Goal: Information Seeking & Learning: Learn about a topic

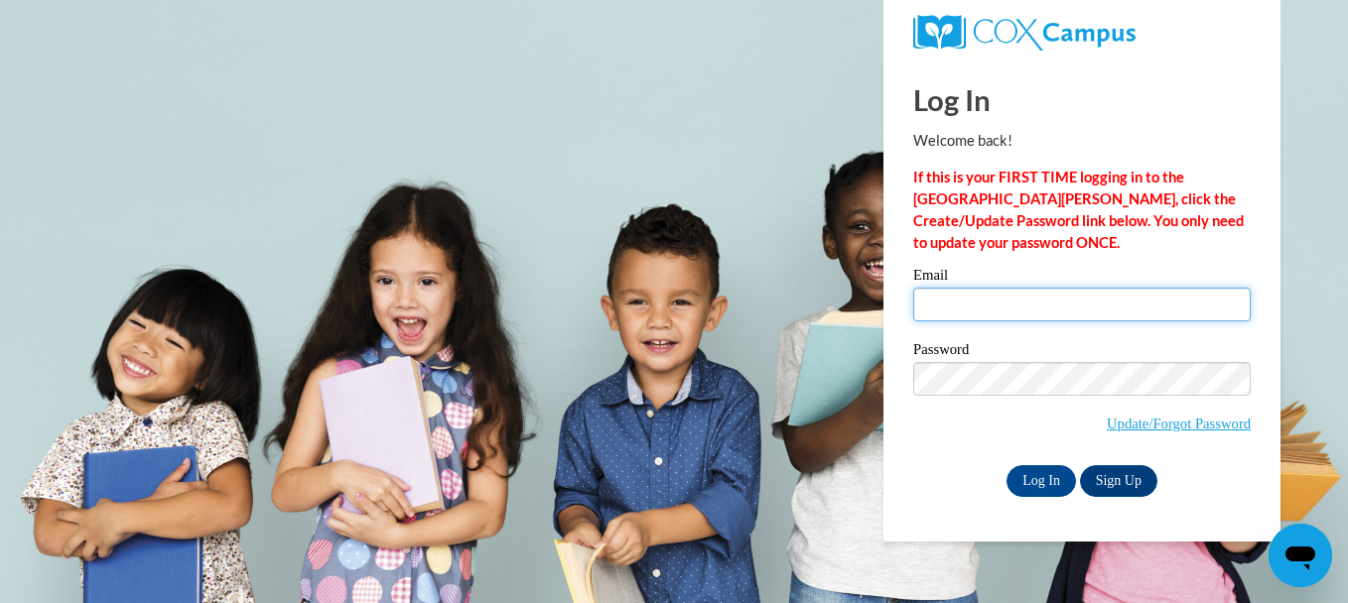
type input "mray@ctcheadstart.com"
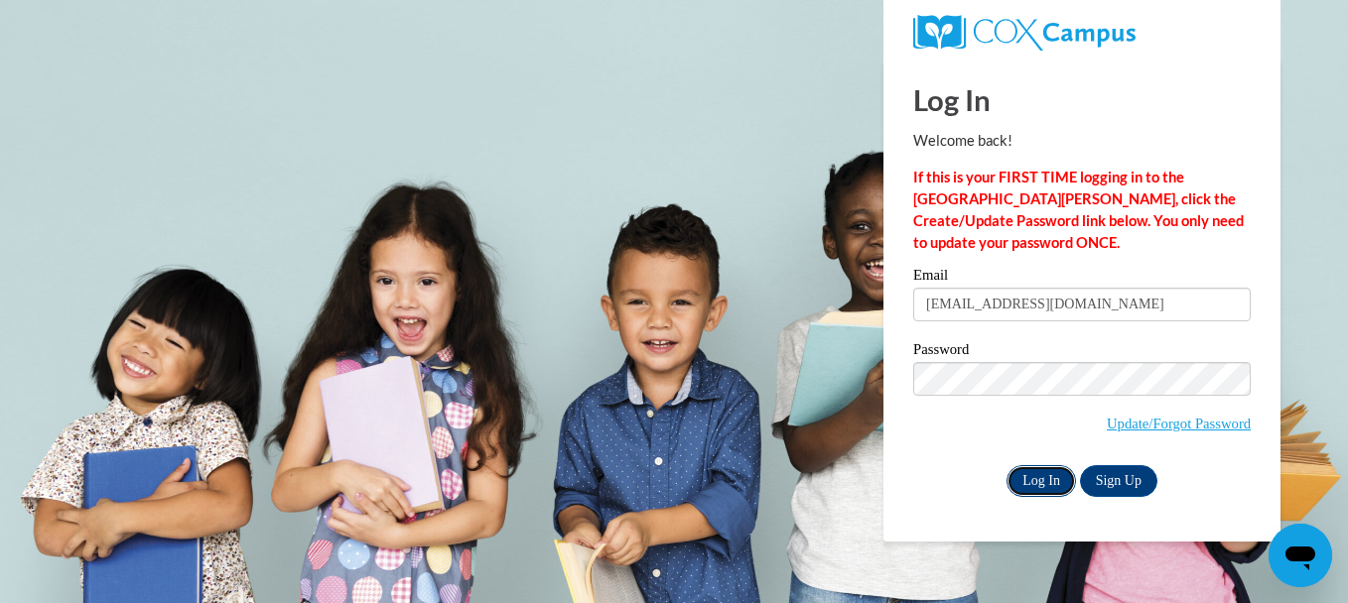
click at [1027, 473] on input "Log In" at bounding box center [1040, 482] width 69 height 32
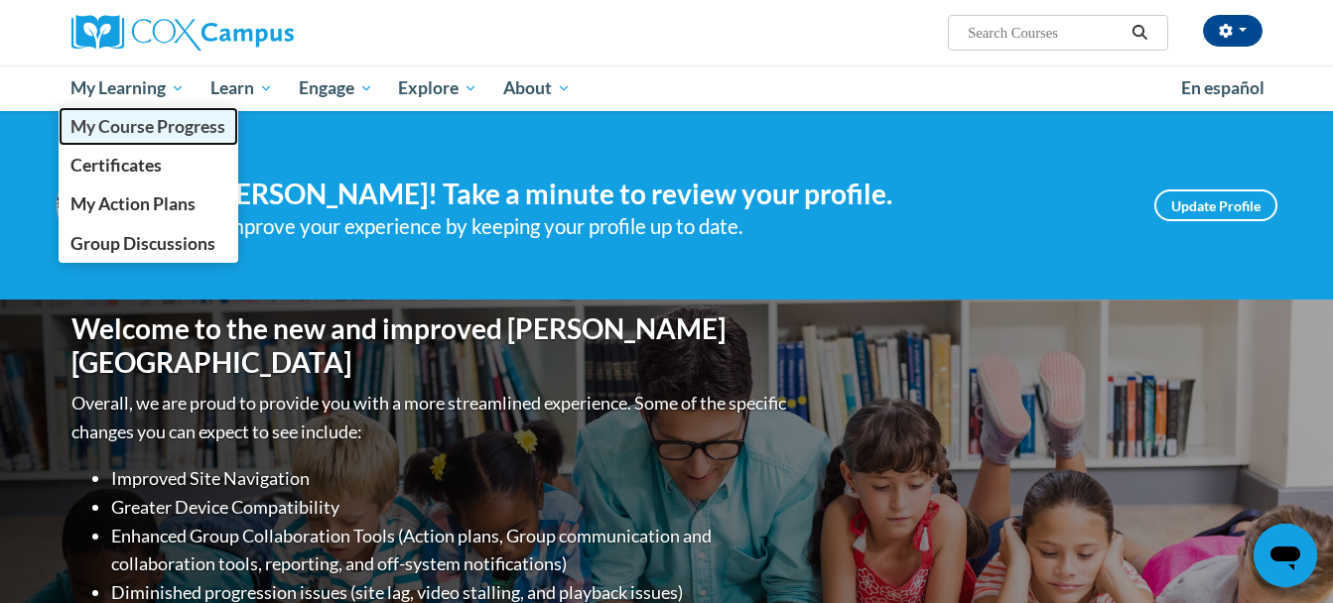
click at [159, 124] on span "My Course Progress" at bounding box center [147, 126] width 155 height 21
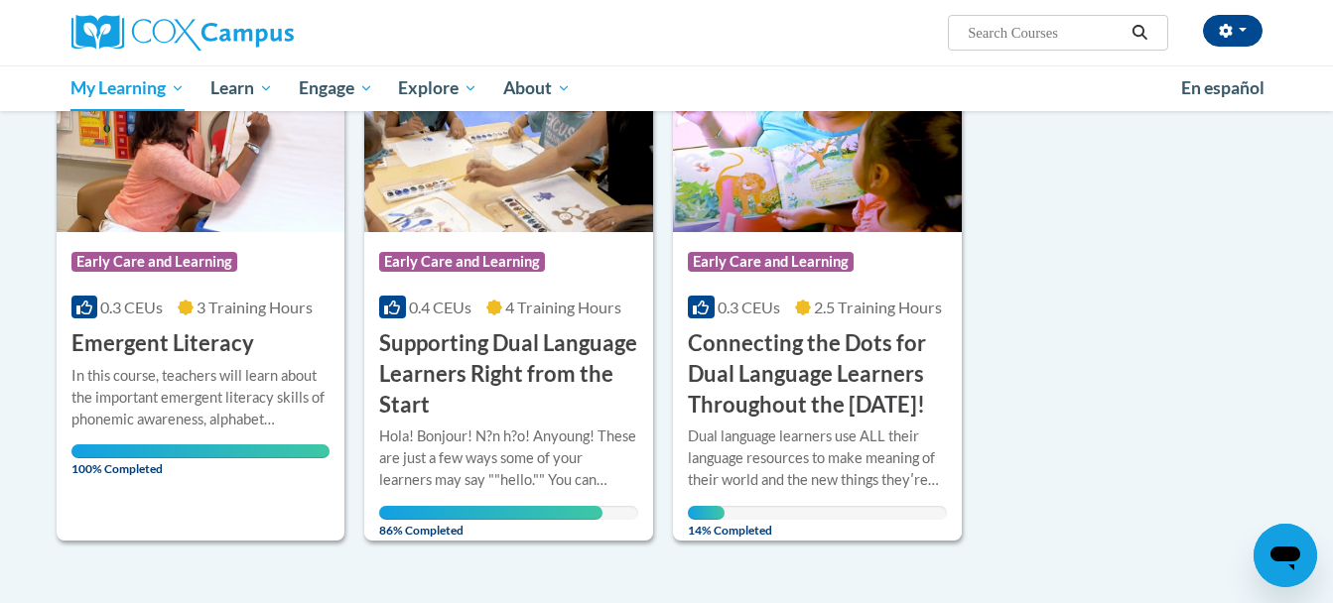
scroll to position [424, 0]
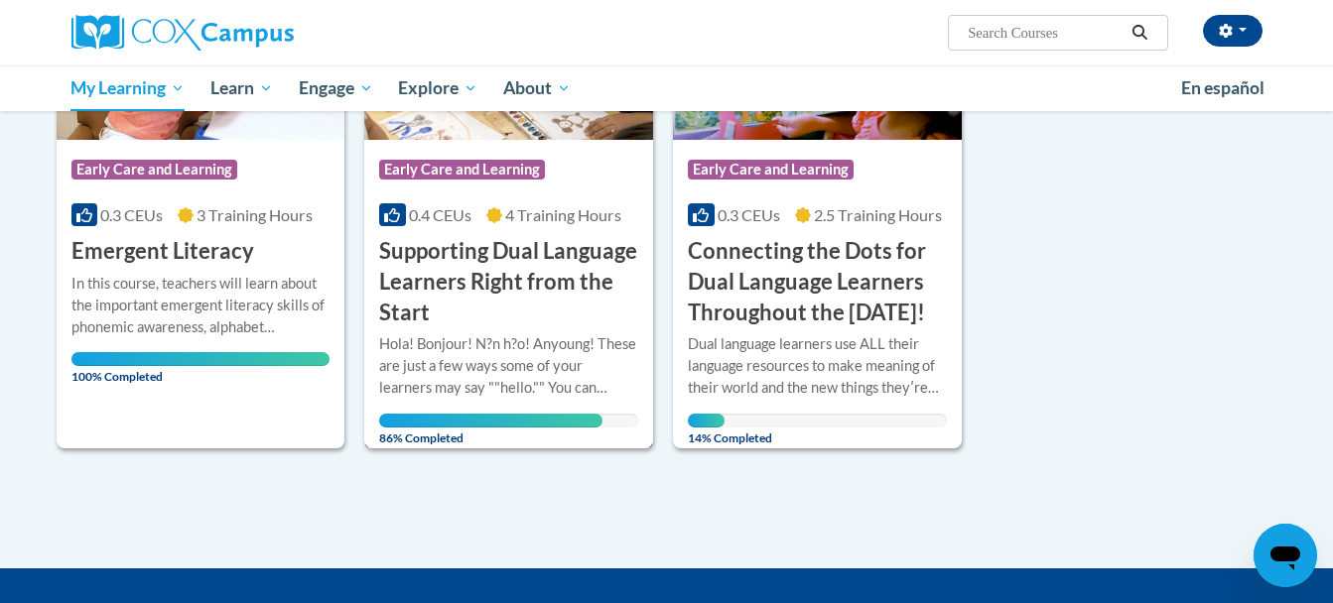
click at [454, 127] on img at bounding box center [508, 38] width 289 height 202
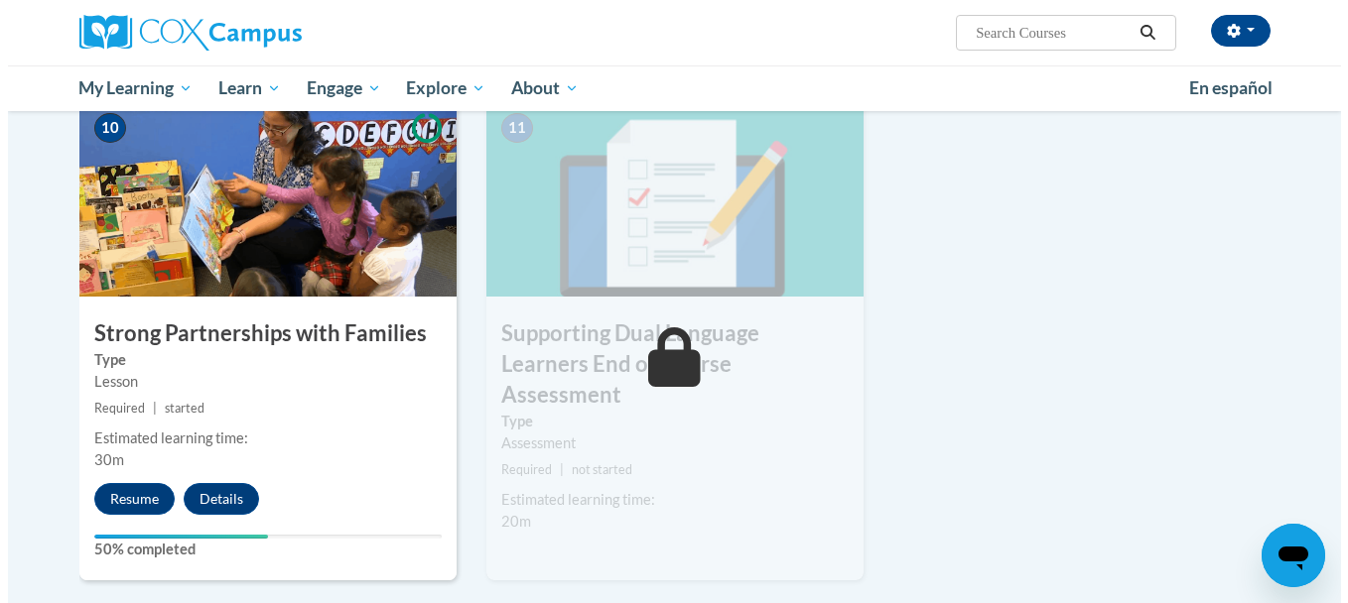
scroll to position [2198, 0]
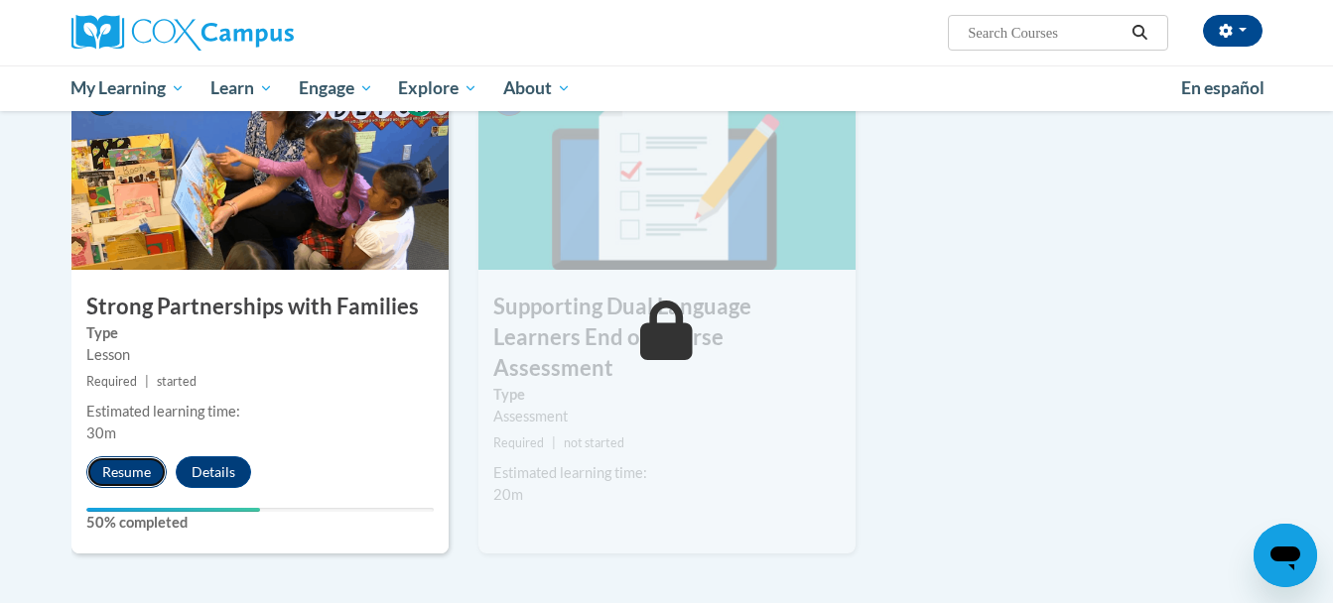
click at [116, 469] on button "Resume" at bounding box center [126, 473] width 80 height 32
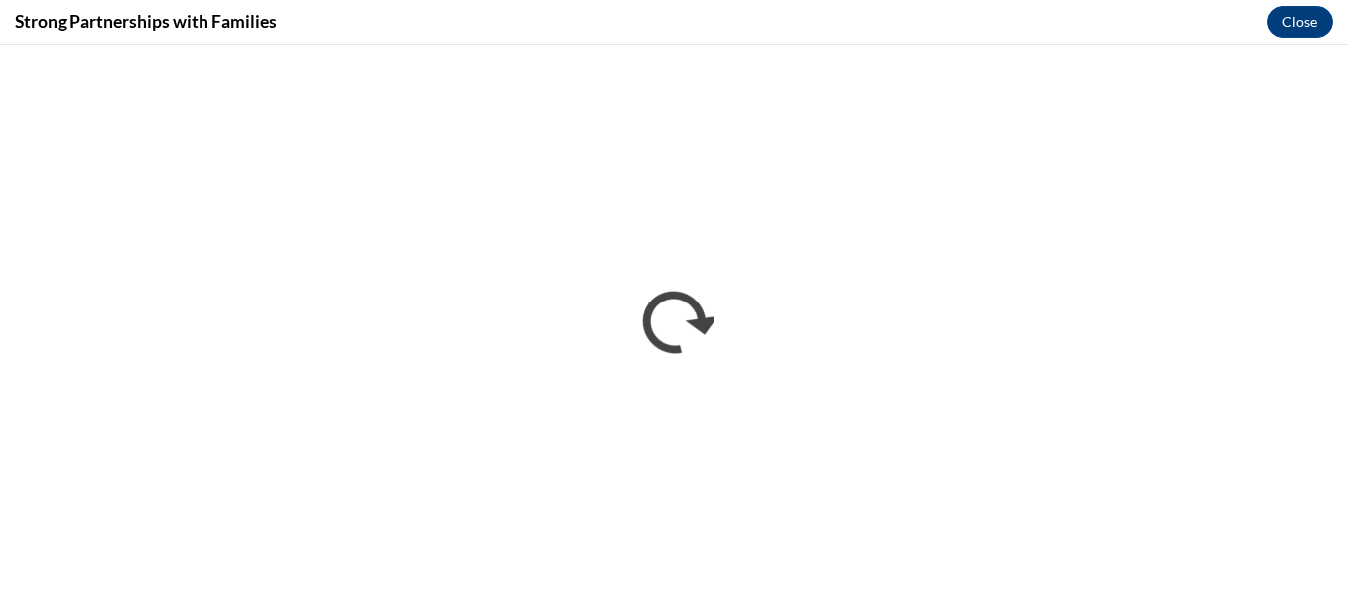
scroll to position [0, 0]
